Goal: Information Seeking & Learning: Learn about a topic

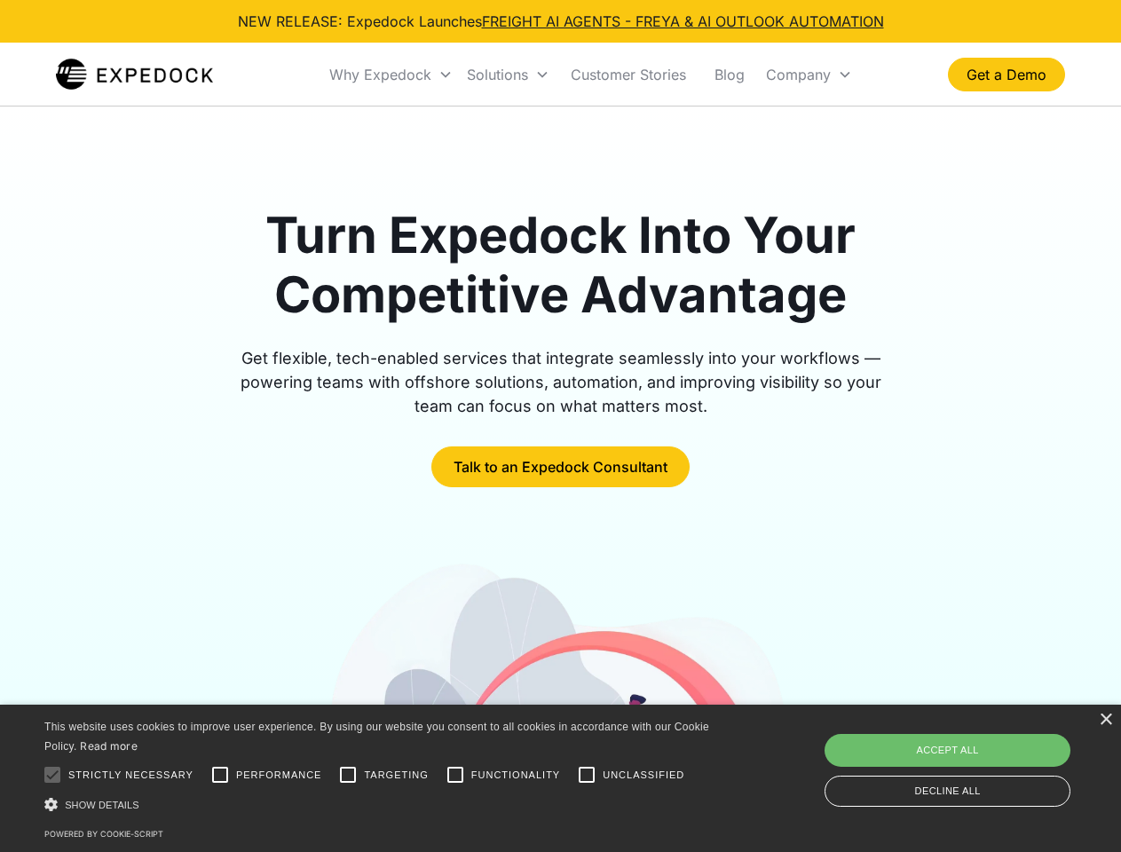
click at [391, 75] on div "Why Expedock" at bounding box center [380, 75] width 102 height 18
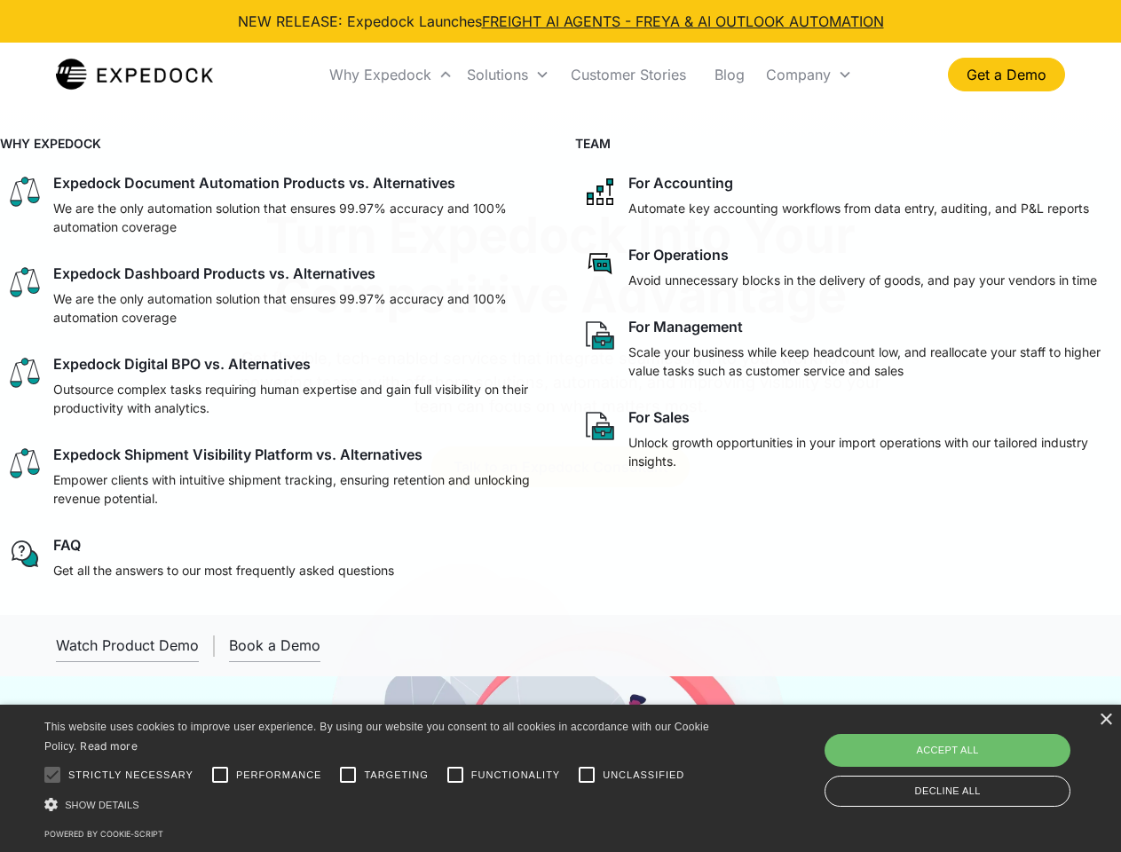
click at [508, 75] on div "Solutions" at bounding box center [497, 75] width 61 height 18
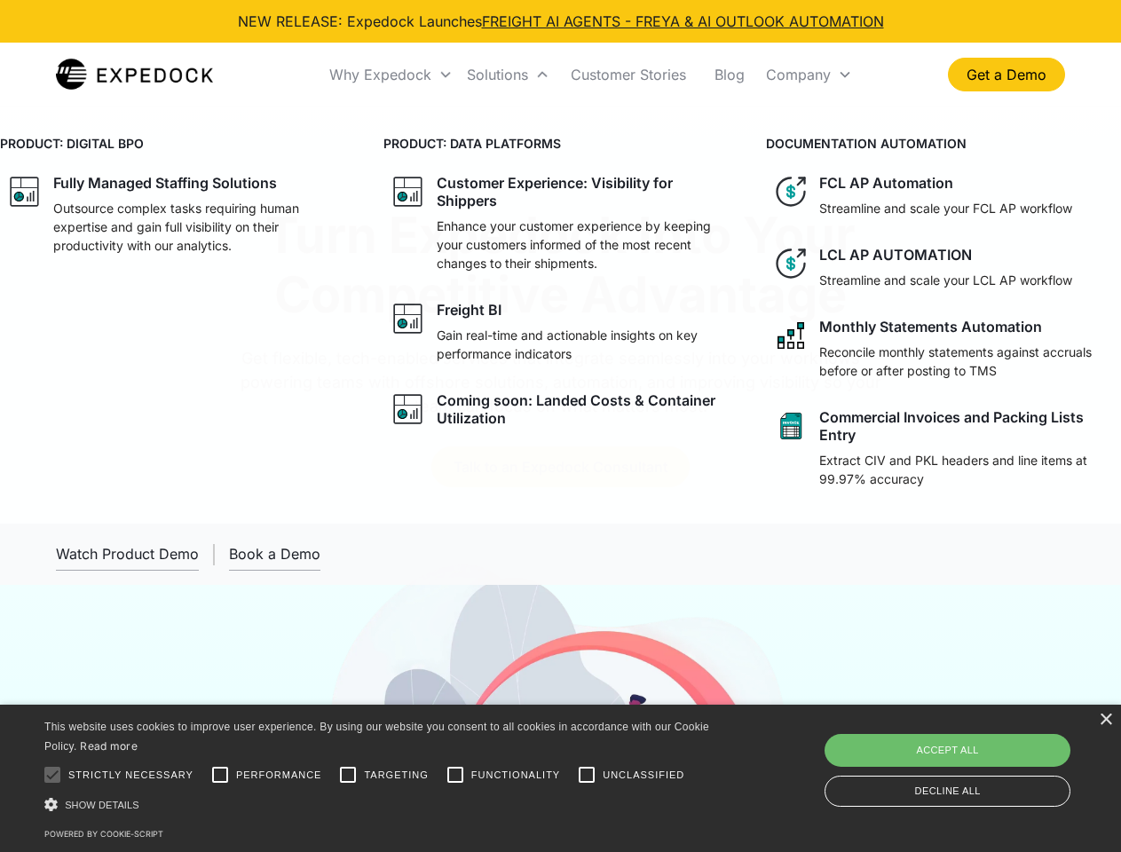
click at [809, 75] on div "Company" at bounding box center [798, 75] width 65 height 18
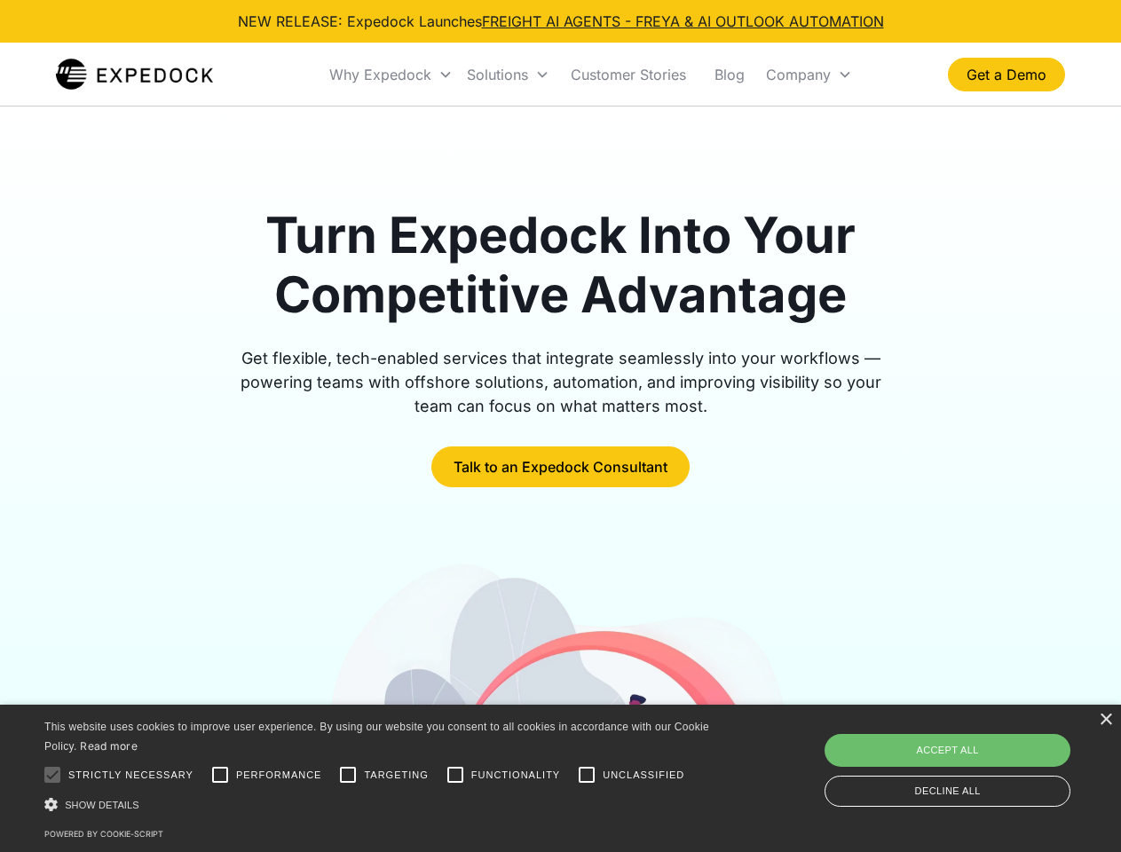
click at [52, 775] on div at bounding box center [53, 775] width 36 height 36
click at [220, 775] on input "Performance" at bounding box center [220, 775] width 36 height 36
checkbox input "true"
click at [348, 775] on input "Targeting" at bounding box center [348, 775] width 36 height 36
checkbox input "true"
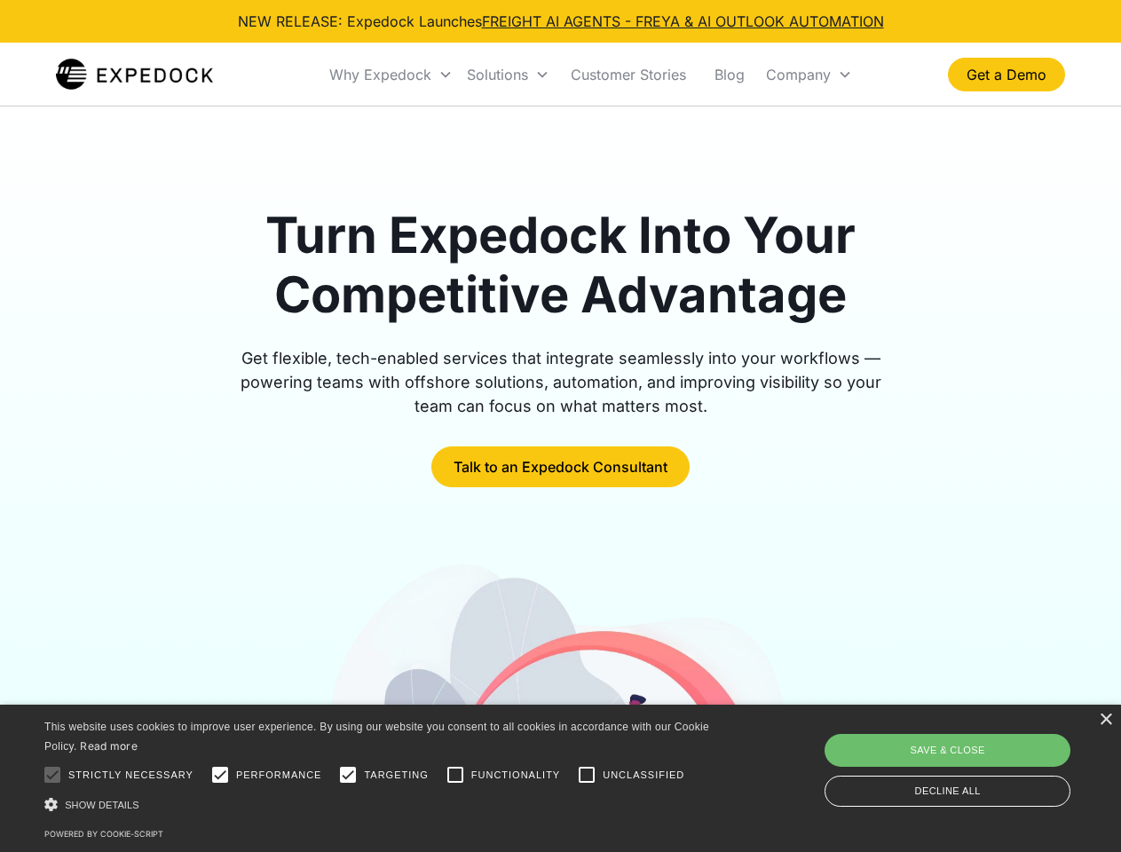
click at [455, 775] on input "Functionality" at bounding box center [456, 775] width 36 height 36
checkbox input "true"
click at [587, 775] on input "Unclassified" at bounding box center [587, 775] width 36 height 36
checkbox input "true"
click at [380, 804] on div "Show details Hide details" at bounding box center [379, 804] width 671 height 19
